Goal: Check status: Check status

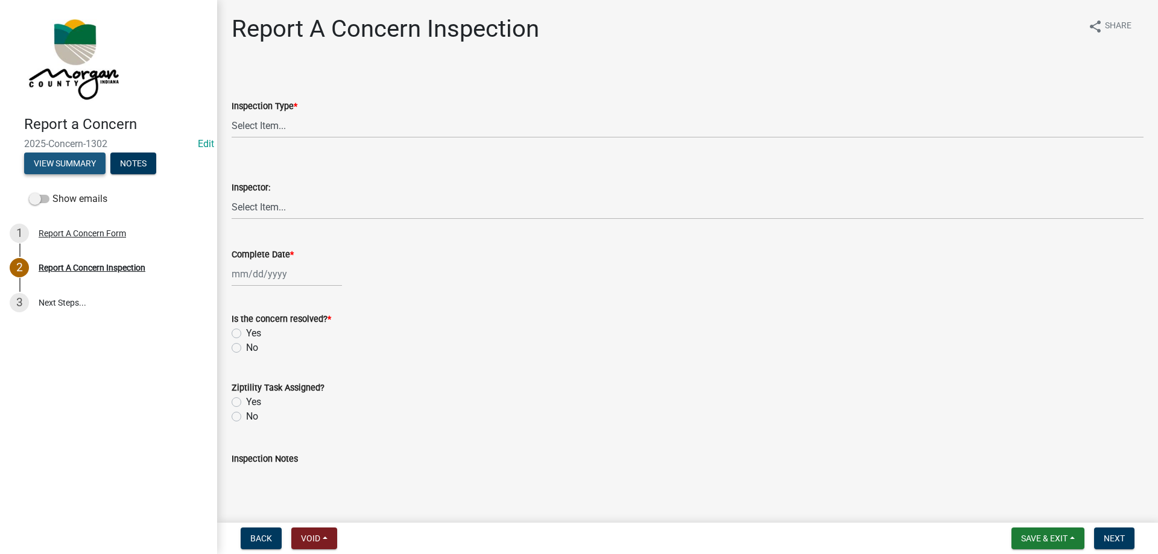
click at [72, 163] on button "View Summary" at bounding box center [64, 164] width 81 height 22
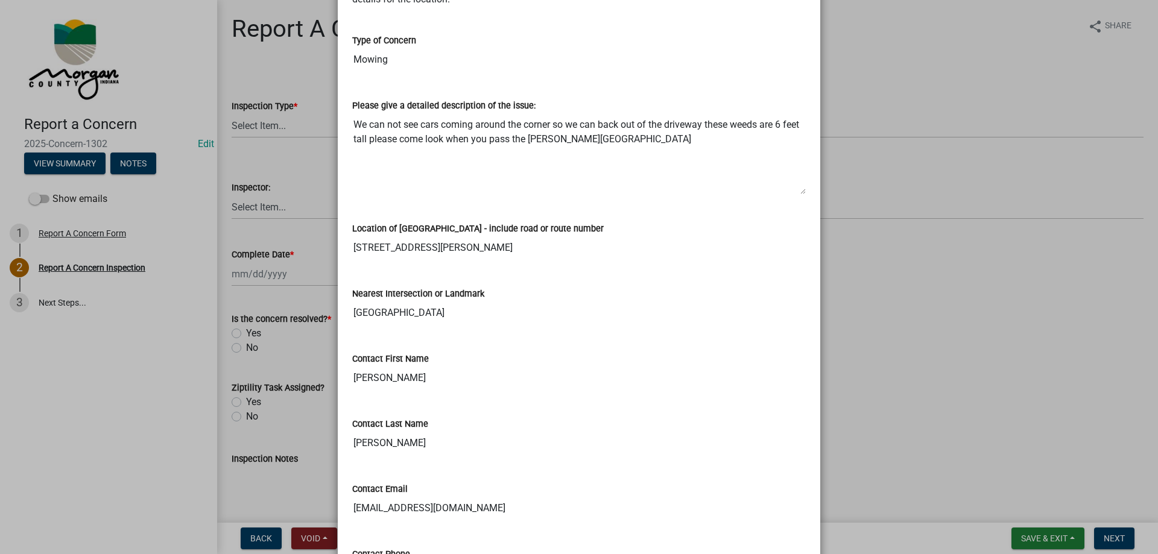
scroll to position [181, 0]
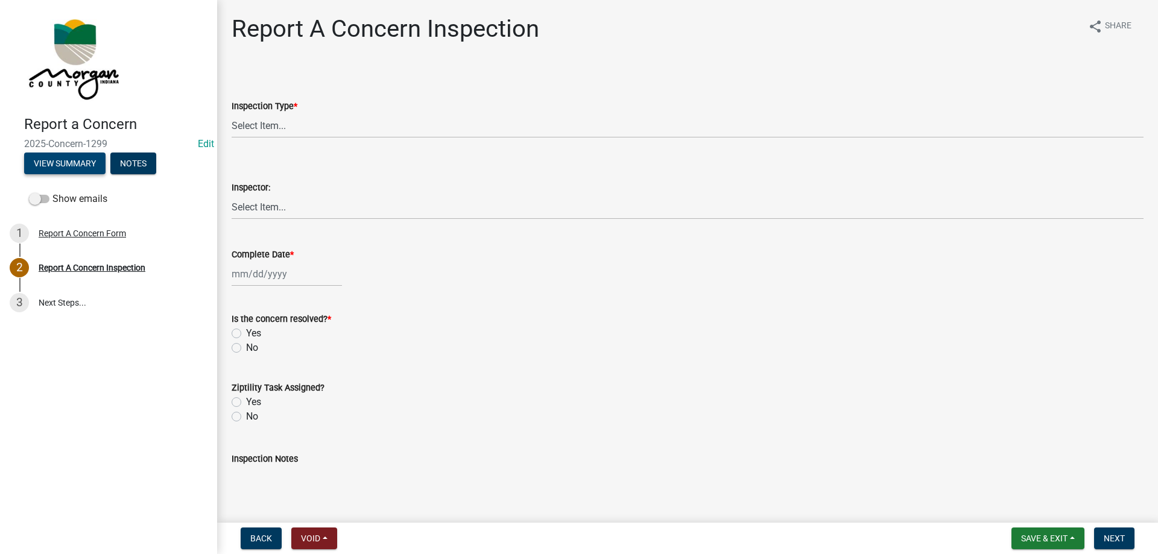
click at [34, 166] on button "View Summary" at bounding box center [64, 164] width 81 height 22
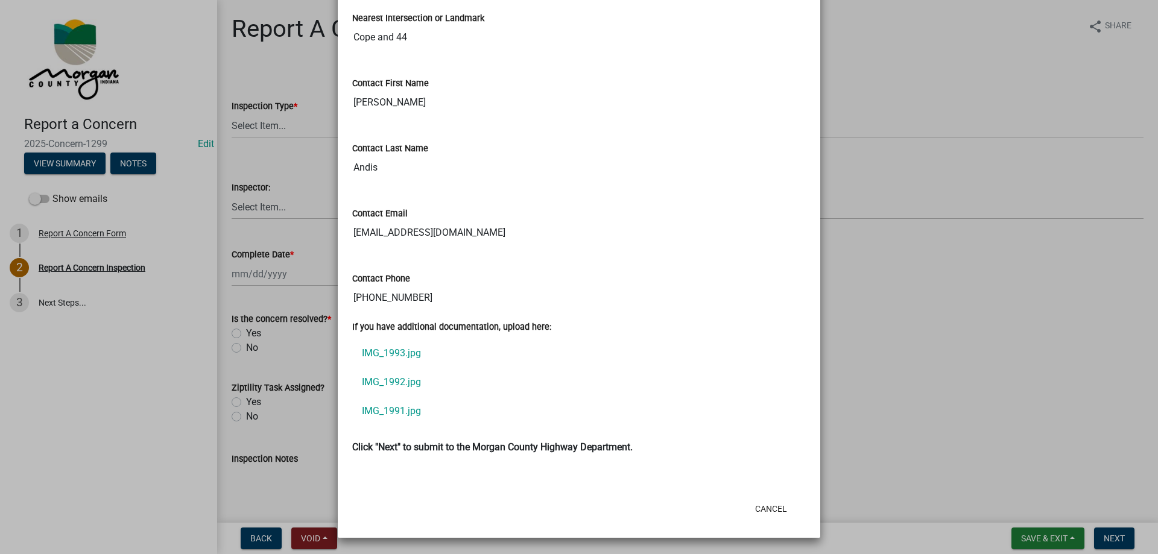
scroll to position [473, 0]
click at [363, 348] on link "IMG_1993.jpg" at bounding box center [578, 352] width 453 height 29
click at [408, 382] on link "IMG_1992.jpg" at bounding box center [578, 381] width 453 height 29
click at [398, 405] on link "IMG_1991.jpg" at bounding box center [578, 410] width 453 height 29
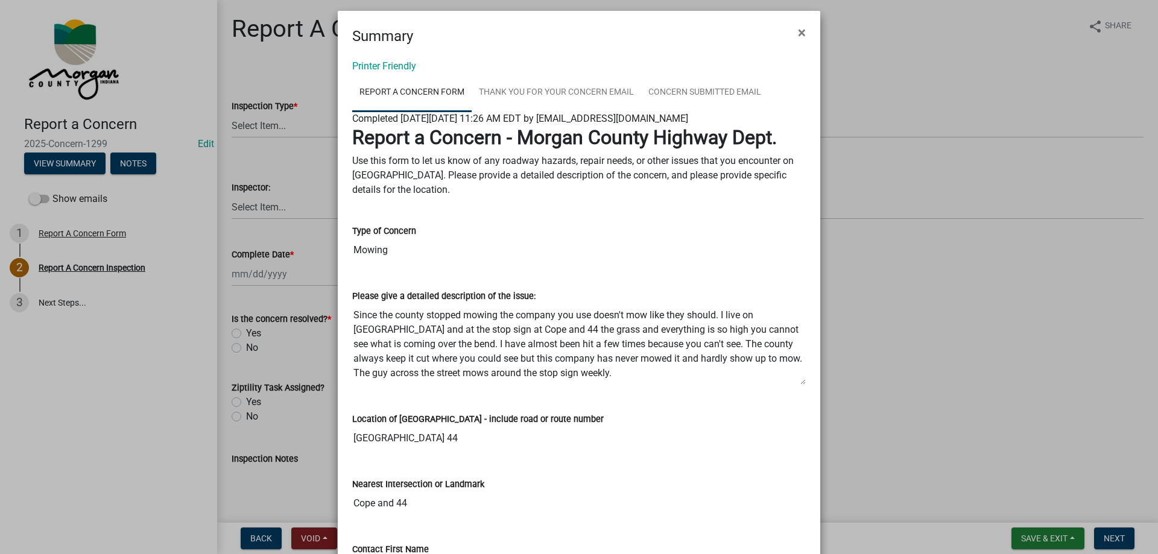
scroll to position [0, 0]
